Goal: Transaction & Acquisition: Purchase product/service

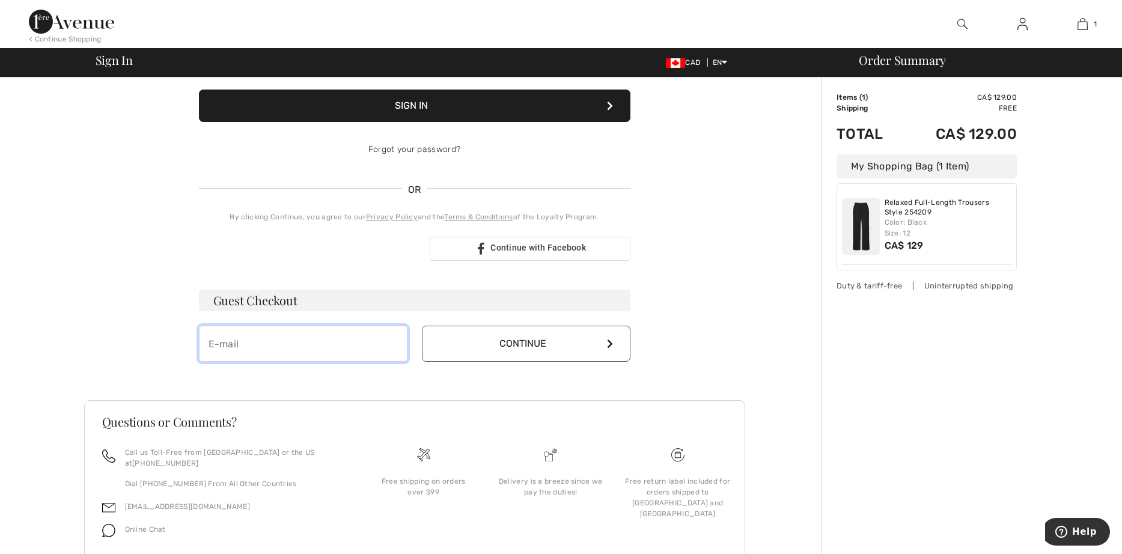
click at [224, 346] on input "email" at bounding box center [303, 344] width 209 height 36
type input "[EMAIL_ADDRESS][PERSON_NAME][DOMAIN_NAME]"
click at [550, 346] on button "Continue" at bounding box center [526, 344] width 209 height 36
click at [605, 344] on button "Continue" at bounding box center [526, 344] width 209 height 36
click at [611, 338] on button "Continue" at bounding box center [526, 344] width 209 height 36
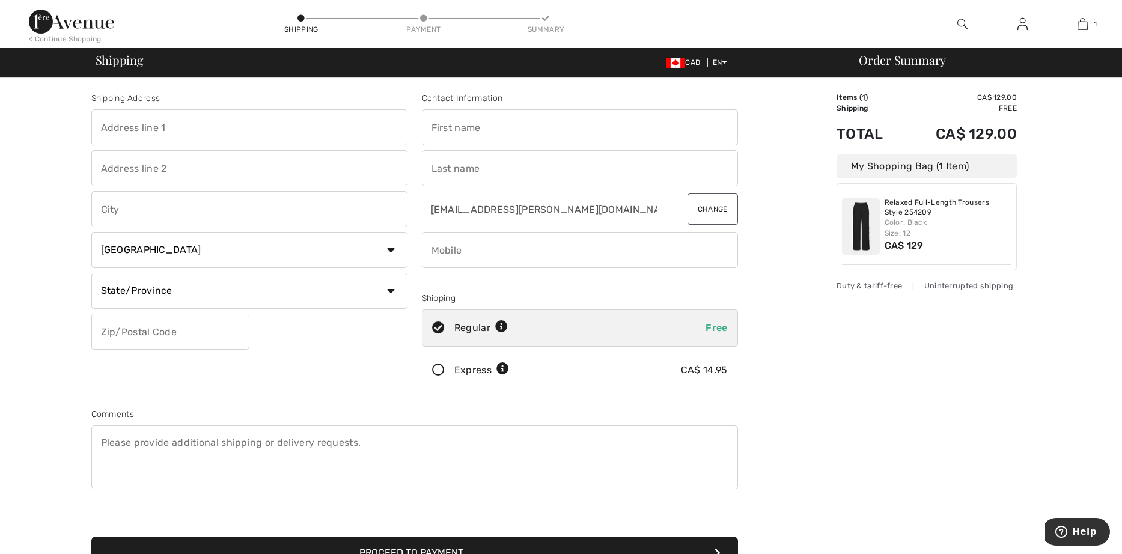
click at [105, 125] on input "text" at bounding box center [249, 127] width 316 height 36
type input "[STREET_ADDRESS]"
click at [116, 216] on input "text" at bounding box center [249, 209] width 316 height 36
type input "Ladysmith"
click at [91, 273] on select "State/Province Alberta British Columbia Manitoba New Brunswick Newfoundland and…" at bounding box center [249, 291] width 316 height 36
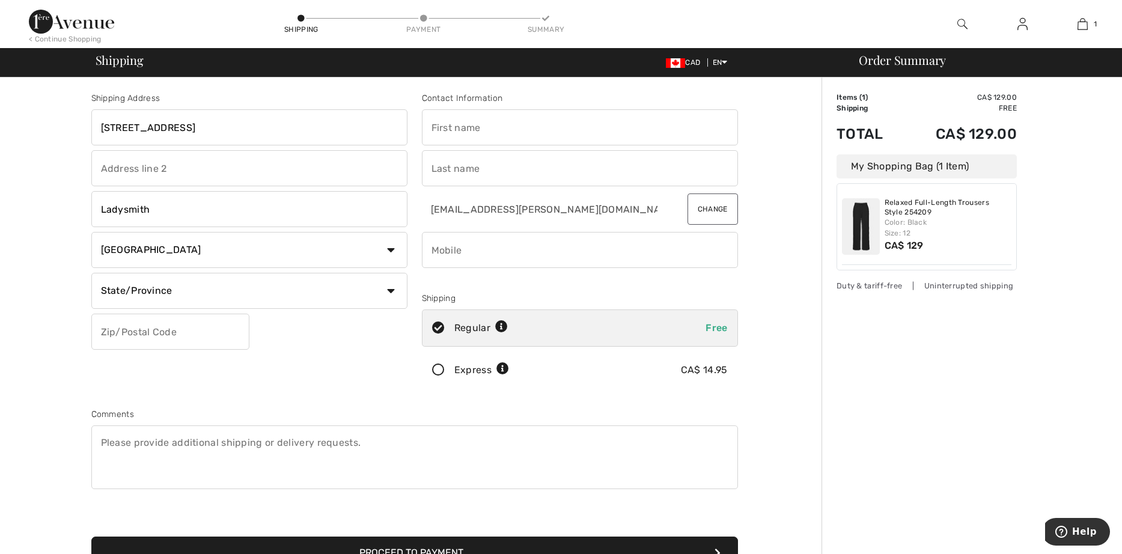
select select "BC"
click option "British Columbia" at bounding box center [0, 0] width 0 height 0
click at [105, 328] on input "text" at bounding box center [170, 332] width 158 height 36
type input "V9G1Z6"
click at [456, 121] on input "text" at bounding box center [580, 127] width 316 height 36
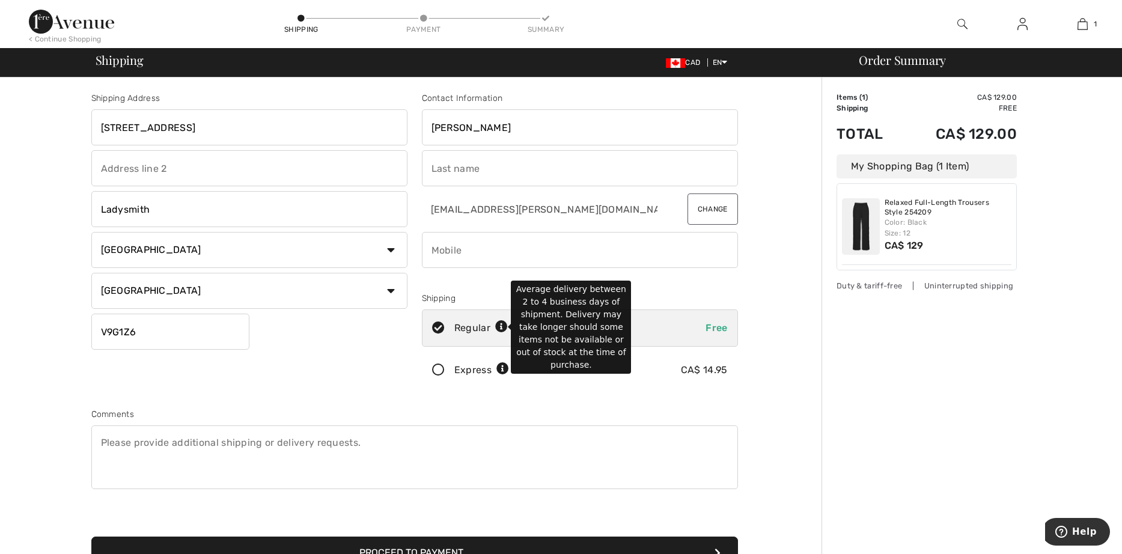
type input "Eleanor"
click at [506, 324] on icon at bounding box center [501, 327] width 13 height 13
radio input "true"
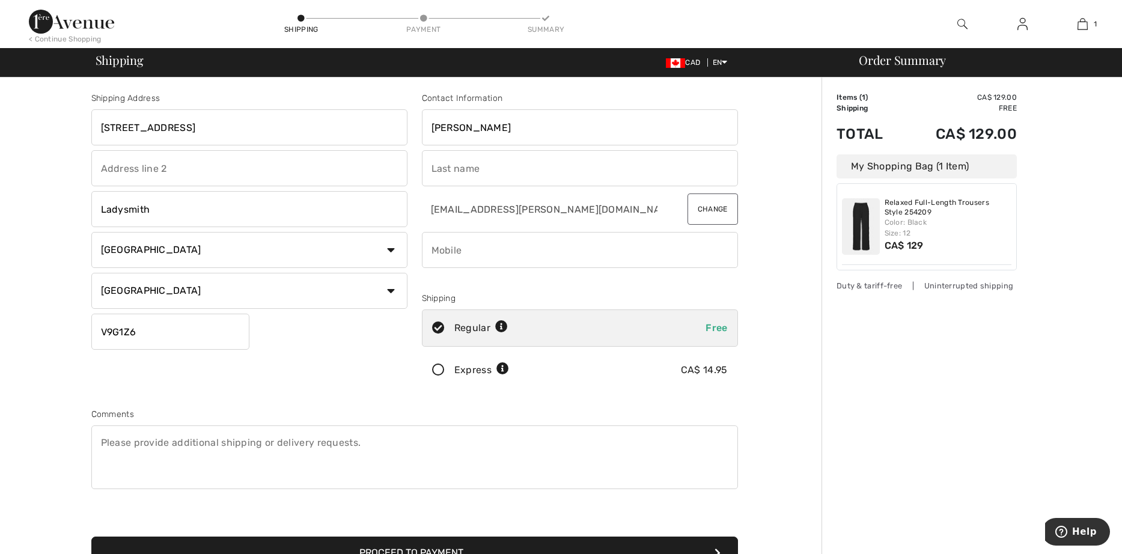
click at [436, 166] on input "text" at bounding box center [580, 168] width 316 height 36
type input "Sherred"
click at [798, 268] on div "Shipping Address 10860 Lytton Road Ladysmith Country Canada United States Afgha…" at bounding box center [414, 431] width 814 height 706
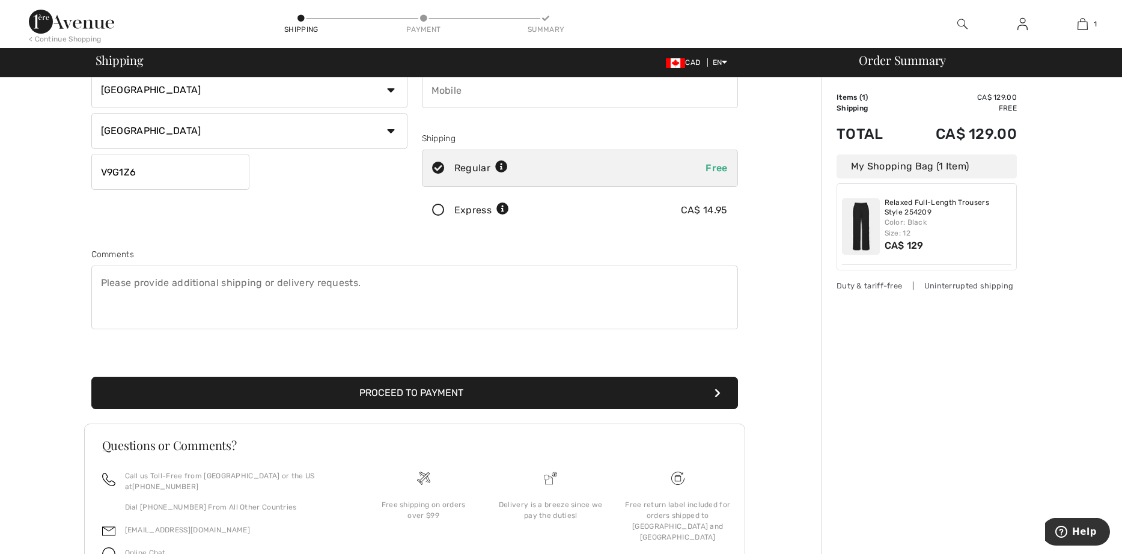
scroll to position [166, 0]
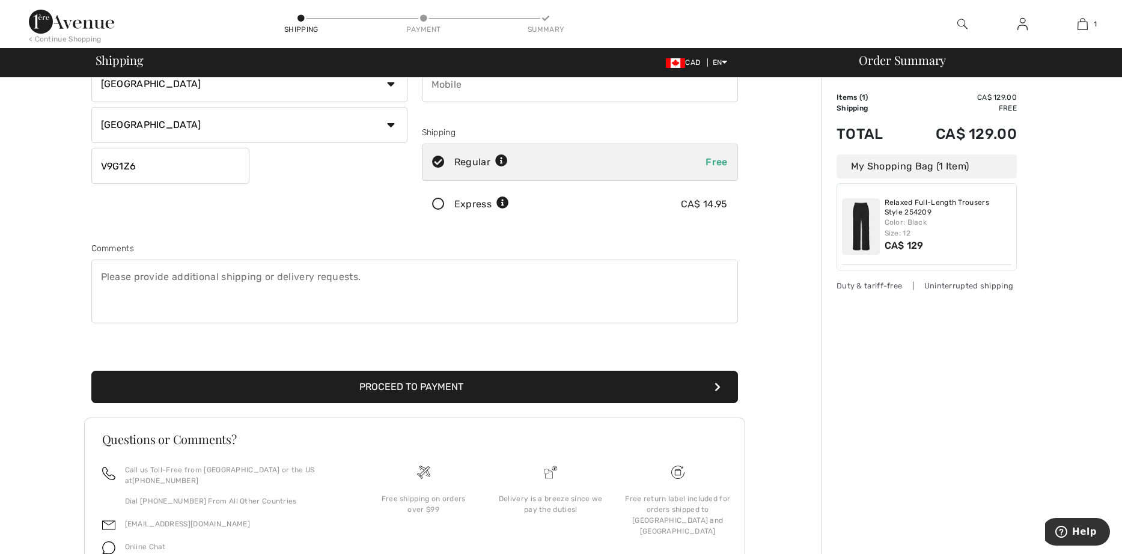
click at [424, 385] on button "Proceed to Payment" at bounding box center [414, 387] width 647 height 32
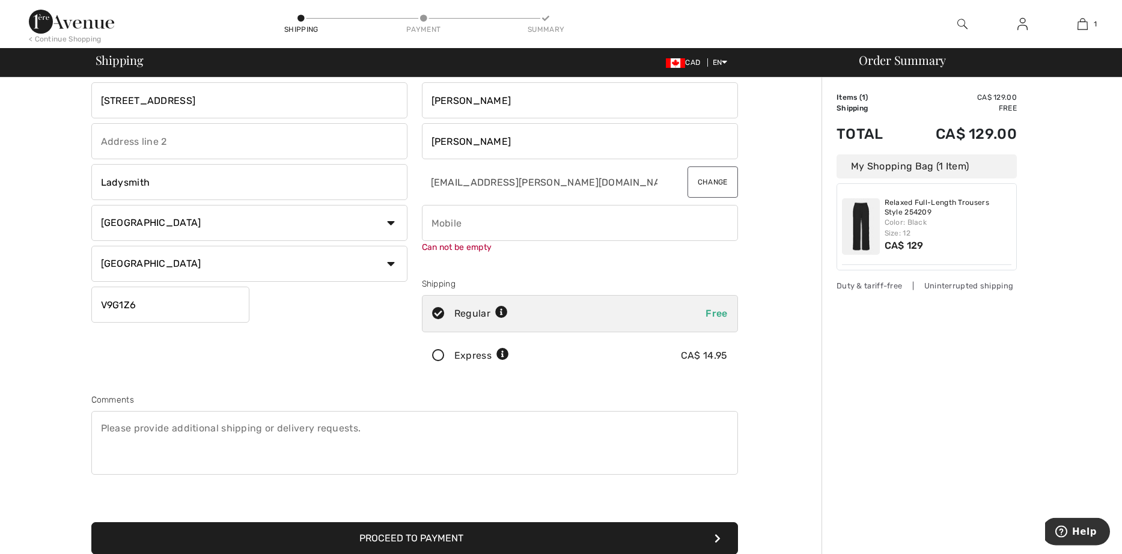
scroll to position [0, 0]
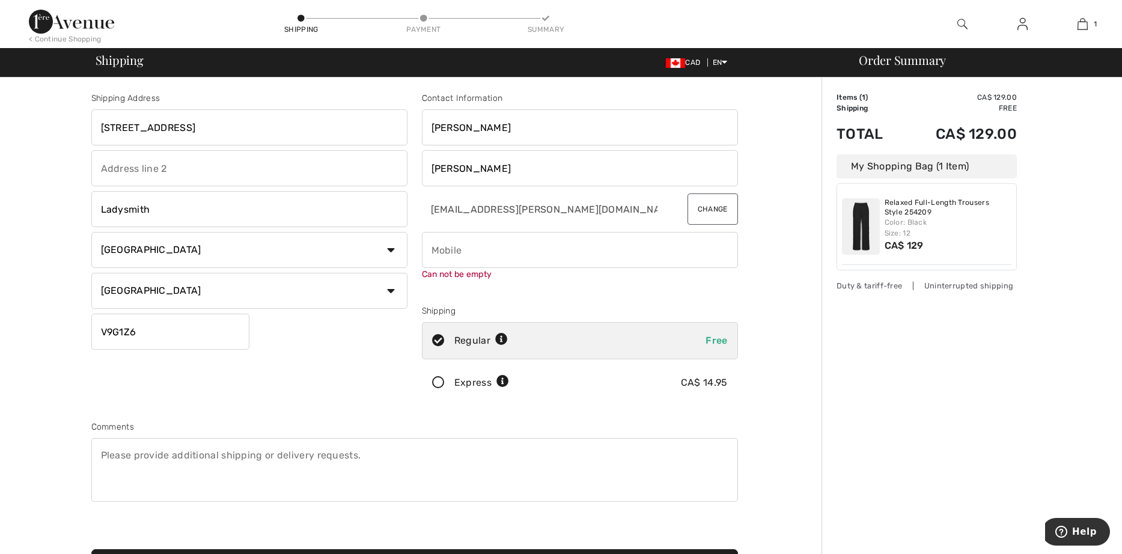
click at [434, 253] on input "phone" at bounding box center [580, 250] width 316 height 36
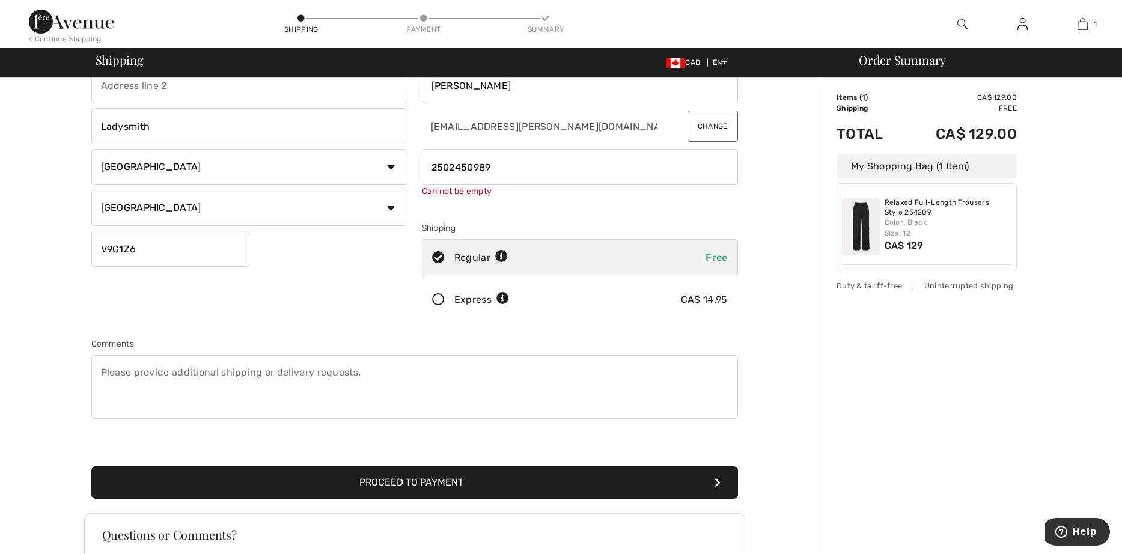
scroll to position [166, 0]
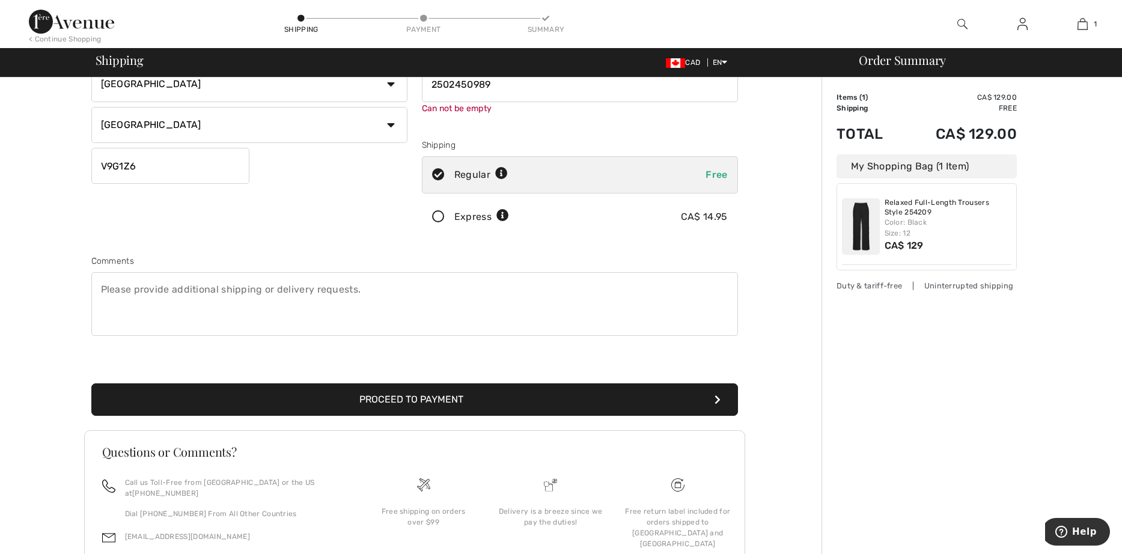
type input "2502450989"
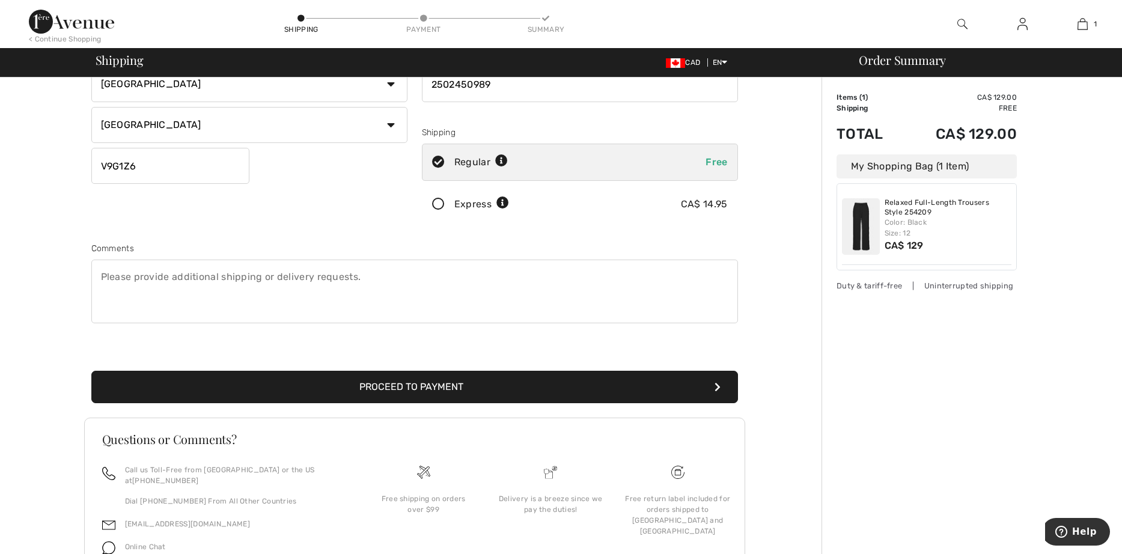
click at [460, 395] on button "Proceed to Payment" at bounding box center [414, 387] width 647 height 32
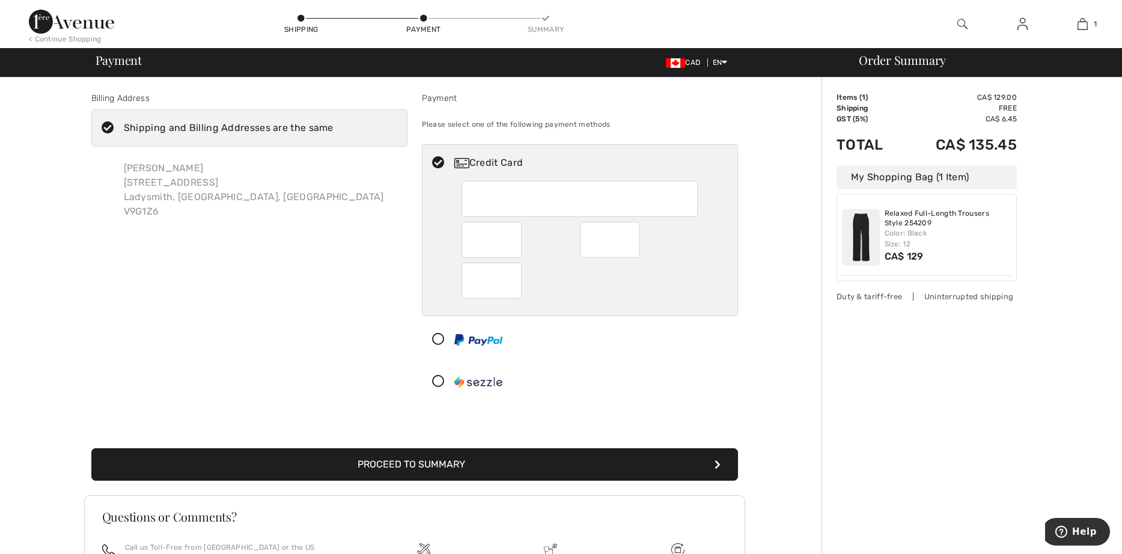
click at [475, 195] on div at bounding box center [580, 199] width 236 height 36
click at [471, 197] on div at bounding box center [580, 199] width 236 height 36
click at [670, 286] on div at bounding box center [580, 281] width 236 height 36
radio input "true"
click at [424, 464] on button "Proceed to Summary" at bounding box center [414, 464] width 647 height 32
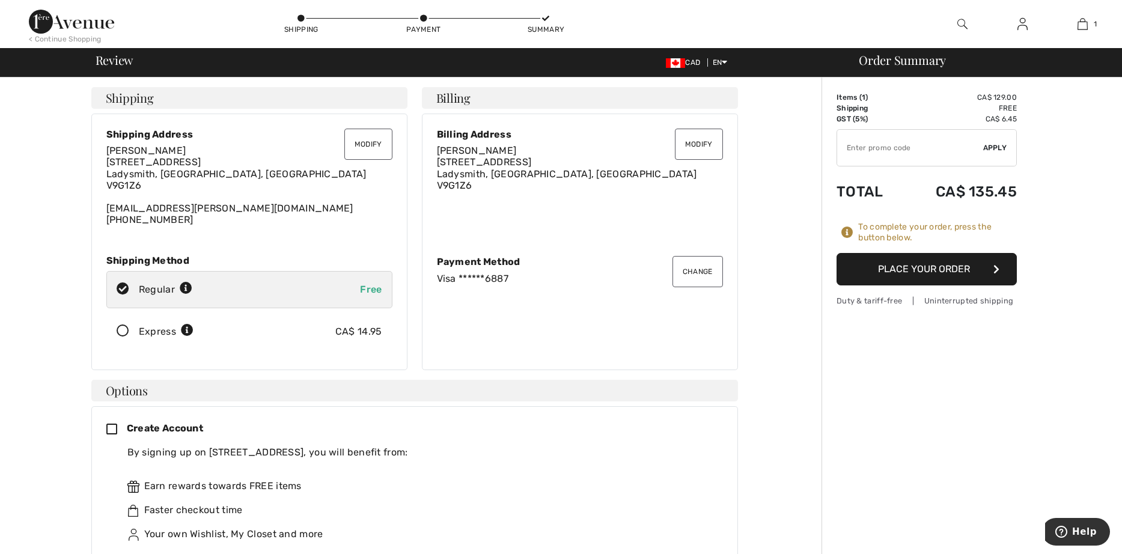
click at [903, 269] on button "Place Your Order" at bounding box center [927, 269] width 180 height 32
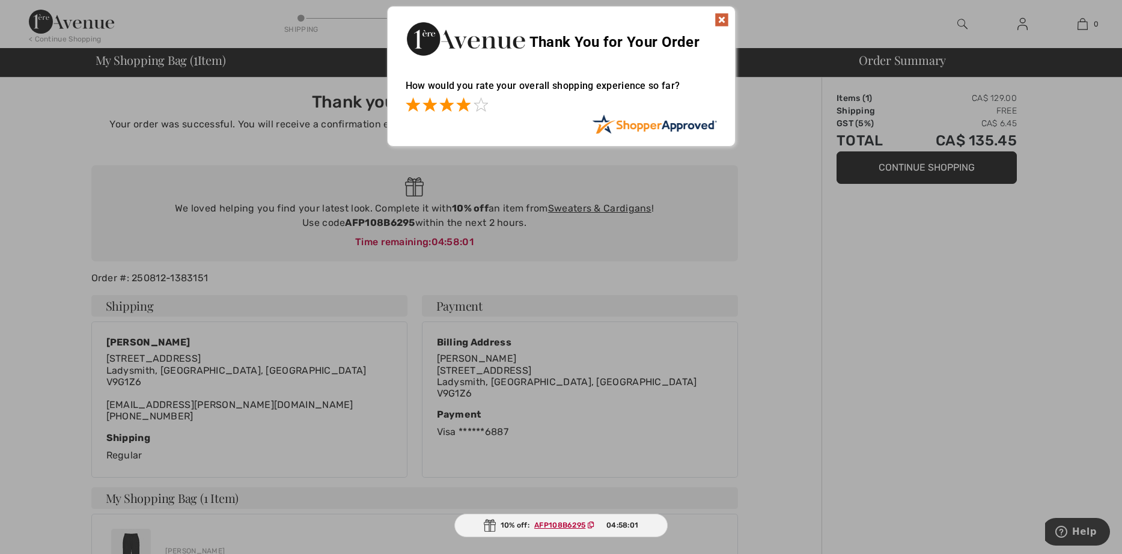
click at [466, 105] on span at bounding box center [463, 104] width 14 height 14
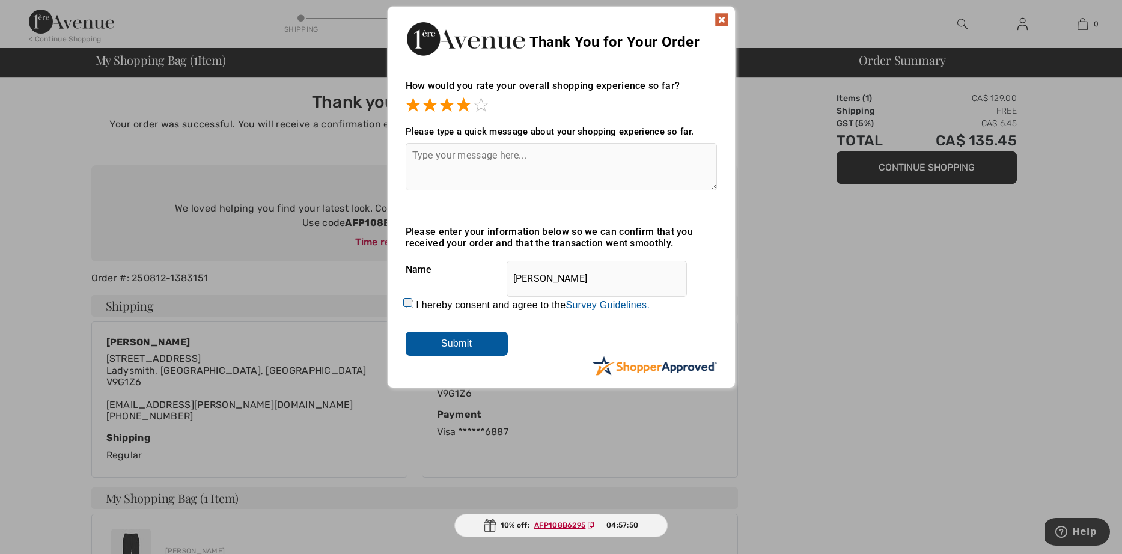
click at [725, 17] on img at bounding box center [722, 20] width 14 height 14
